Goal: Task Accomplishment & Management: Manage account settings

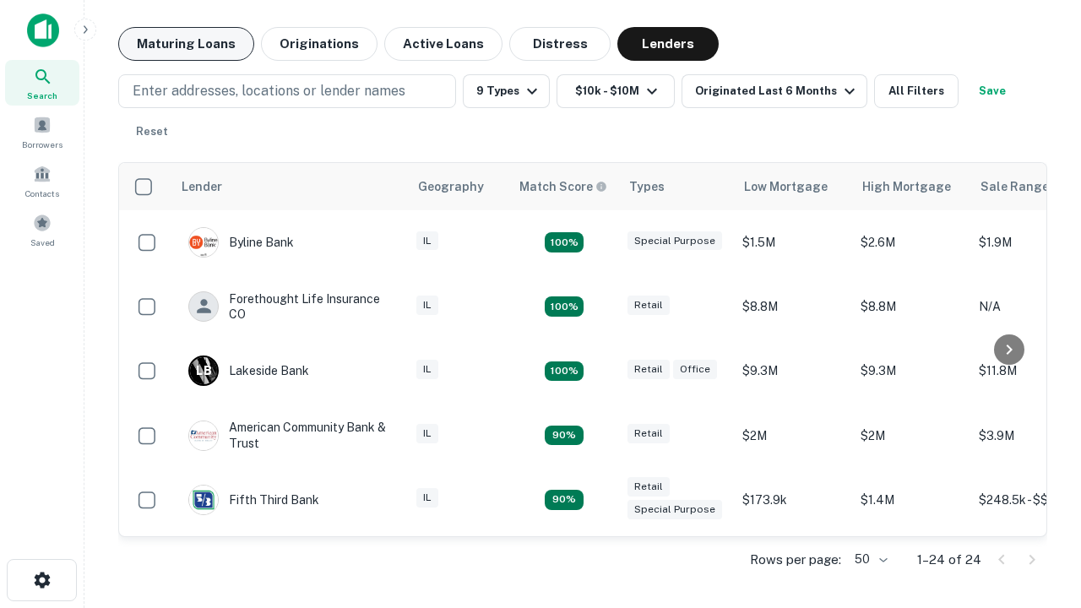
click at [186, 44] on button "Maturing Loans" at bounding box center [186, 44] width 136 height 34
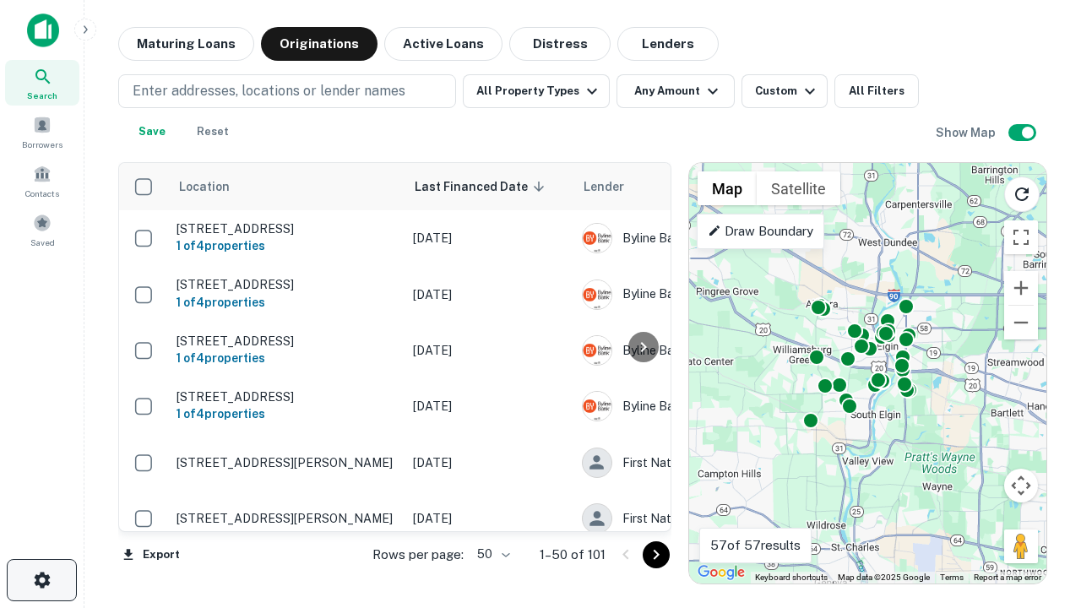
click at [41, 580] on icon "button" at bounding box center [42, 580] width 20 height 20
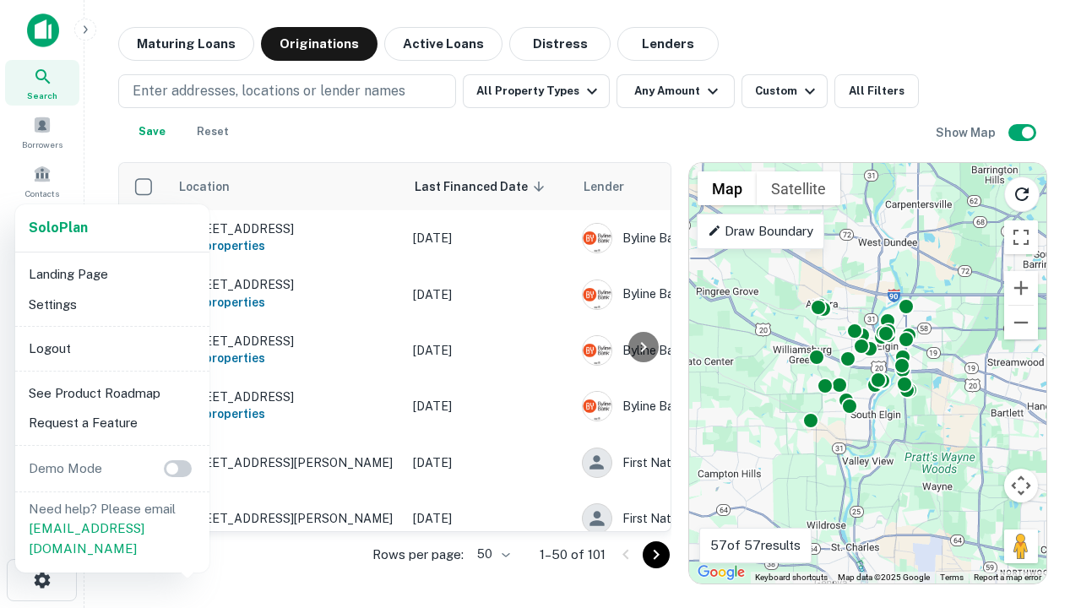
click at [111, 348] on li "Logout" at bounding box center [112, 348] width 181 height 30
